Goal: Transaction & Acquisition: Subscribe to service/newsletter

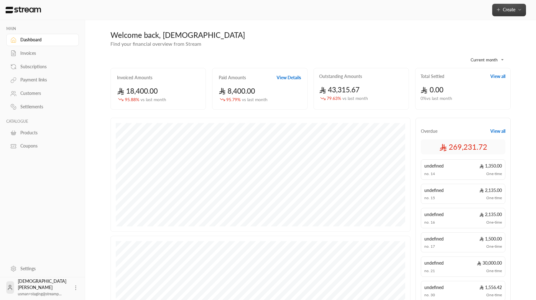
click at [520, 13] on button "Create" at bounding box center [510, 10] width 34 height 13
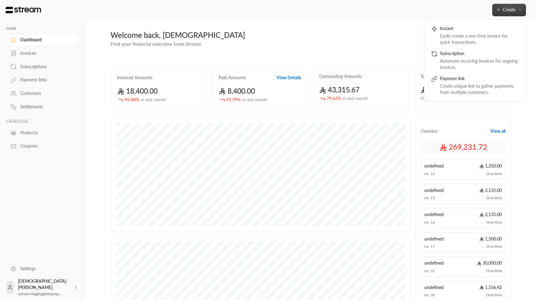
click at [293, 14] on div "Create Instant Easily create a one-time invoice for quick transactions. Subscri…" at bounding box center [310, 10] width 453 height 20
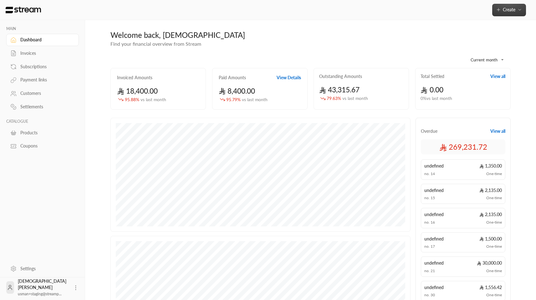
click at [503, 13] on button "Create" at bounding box center [510, 10] width 34 height 13
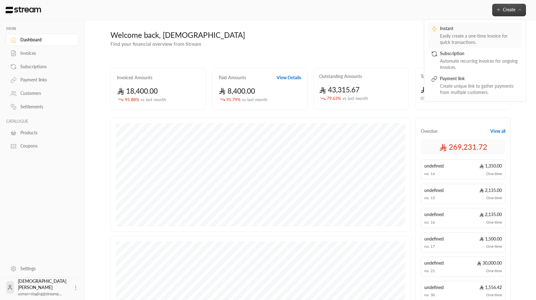
click at [474, 34] on div "Easily create a one-time invoice for quick transactions." at bounding box center [479, 39] width 79 height 13
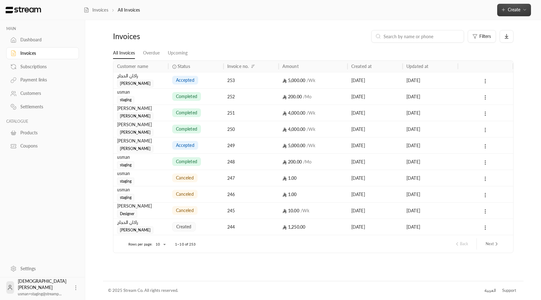
click at [513, 13] on button "Create" at bounding box center [514, 10] width 34 height 13
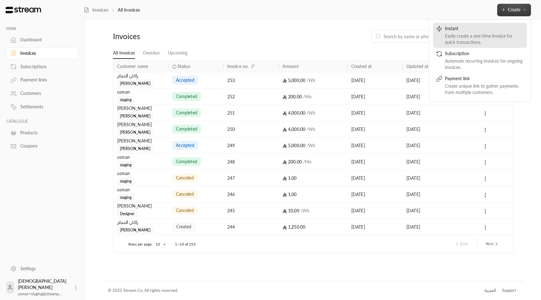
click at [469, 37] on div "Easily create a one-time invoice for quick transactions." at bounding box center [484, 39] width 79 height 13
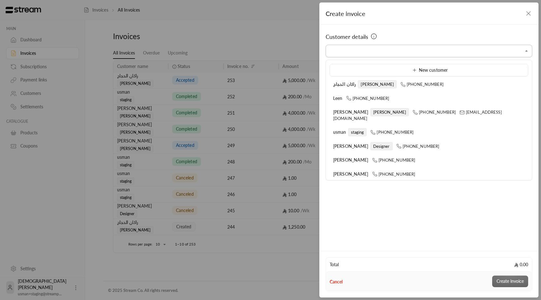
click at [355, 56] on input "Select customer" at bounding box center [429, 51] width 207 height 11
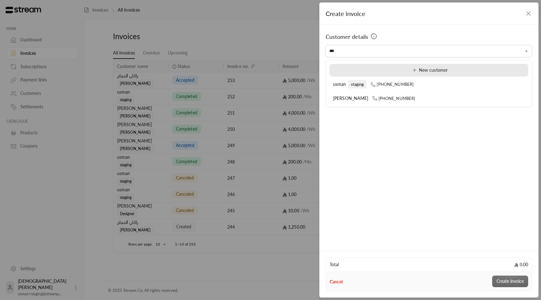
type input "****"
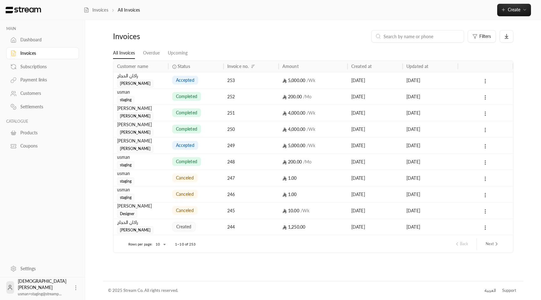
click at [416, 37] on input at bounding box center [422, 36] width 76 height 7
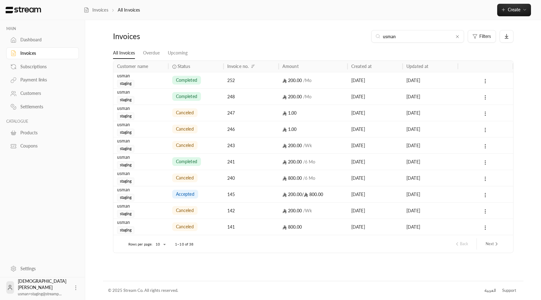
type input "usman"
click at [495, 246] on icon "next page" at bounding box center [497, 244] width 6 height 6
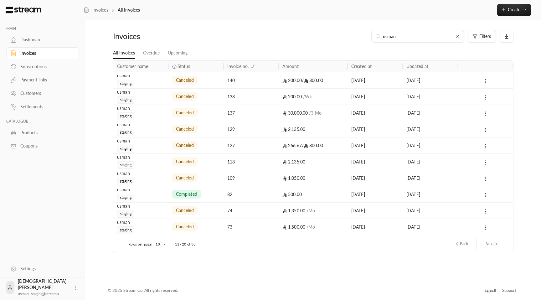
click at [462, 245] on button "Back" at bounding box center [461, 244] width 19 height 11
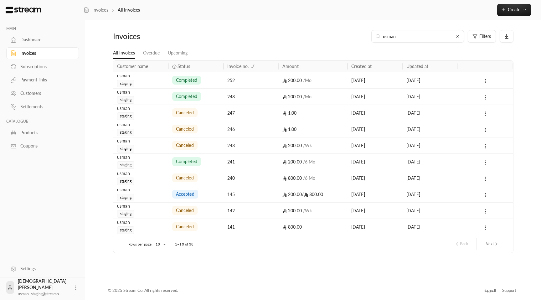
click at [496, 245] on icon "next page" at bounding box center [497, 244] width 6 height 6
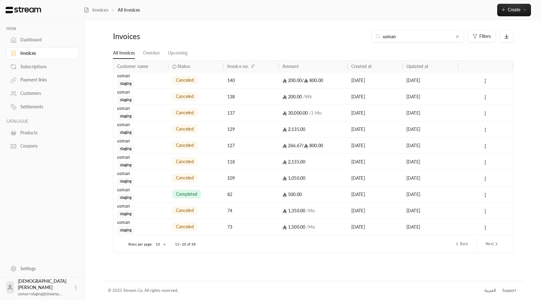
click at [49, 71] on link "Subscriptions" at bounding box center [42, 66] width 73 height 12
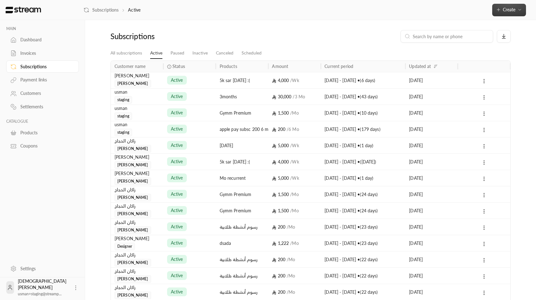
click at [497, 13] on button "Create" at bounding box center [510, 10] width 34 height 13
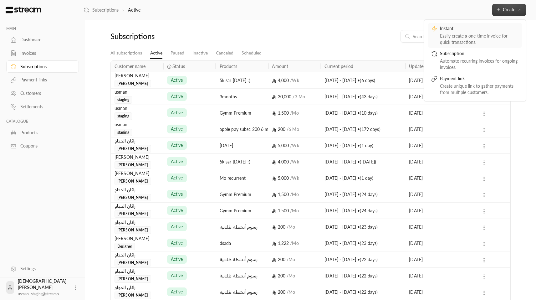
click at [476, 34] on div "Easily create a one-time invoice for quick transactions." at bounding box center [479, 39] width 79 height 13
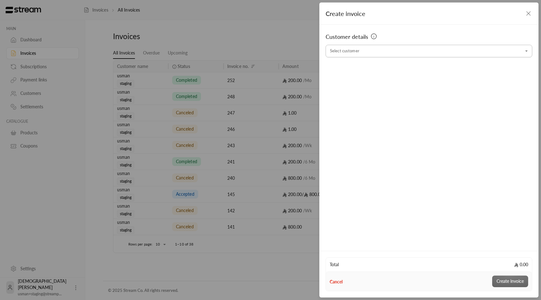
click at [380, 54] on input "Select customer" at bounding box center [429, 51] width 207 height 11
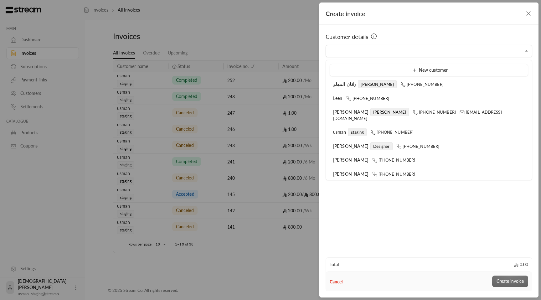
drag, startPoint x: 154, startPoint y: 39, endPoint x: 239, endPoint y: 32, distance: 84.8
click at [154, 39] on div "Create invoice Customer details Select customer Select customer Total 0.00 Canc…" at bounding box center [270, 150] width 541 height 300
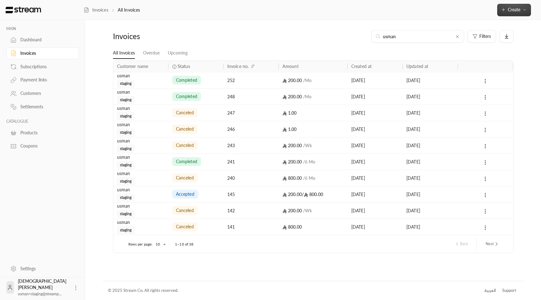
click at [515, 12] on span "Create" at bounding box center [514, 9] width 13 height 5
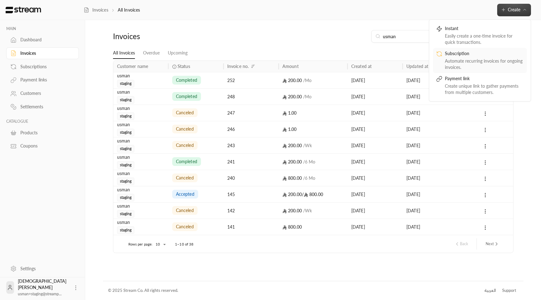
click at [466, 58] on div "Automate recurring invoices for ongoing invoices." at bounding box center [484, 64] width 79 height 13
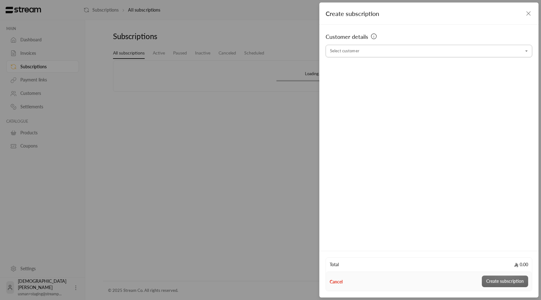
click at [350, 50] on input "Select customer" at bounding box center [429, 51] width 207 height 11
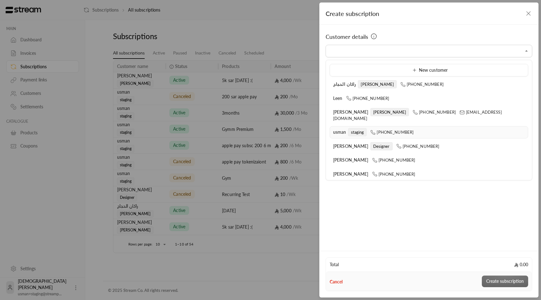
click at [354, 128] on span "staging" at bounding box center [357, 132] width 19 height 8
type input "**********"
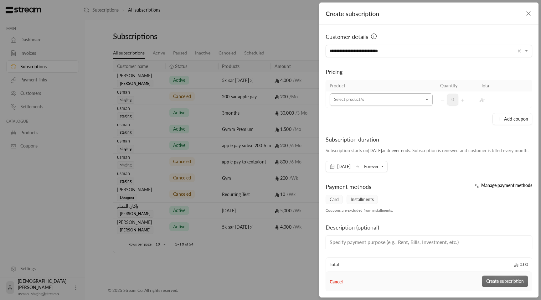
click at [365, 105] on div "Select product/s" at bounding box center [381, 99] width 103 height 13
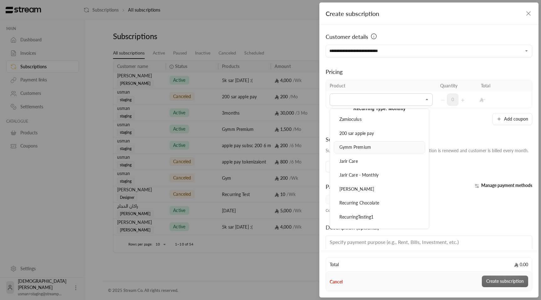
scroll to position [916, 0]
click at [359, 132] on span "200 sar apple pay" at bounding box center [356, 133] width 35 height 5
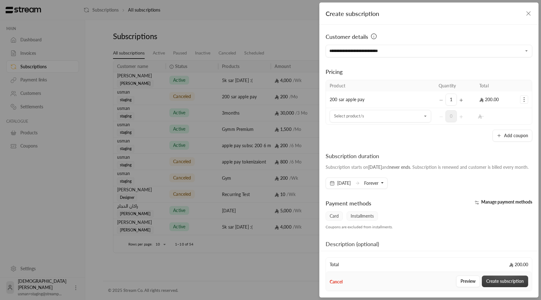
click at [506, 286] on button "Create subscription" at bounding box center [505, 282] width 46 height 12
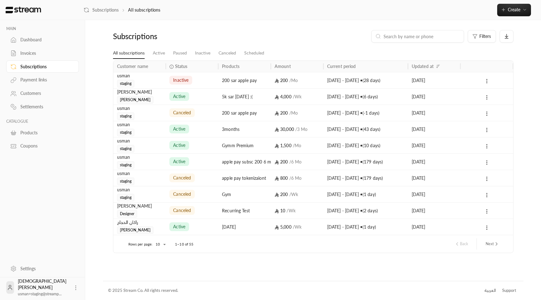
click at [212, 85] on div "inactive" at bounding box center [191, 80] width 45 height 16
